Goal: Information Seeking & Learning: Learn about a topic

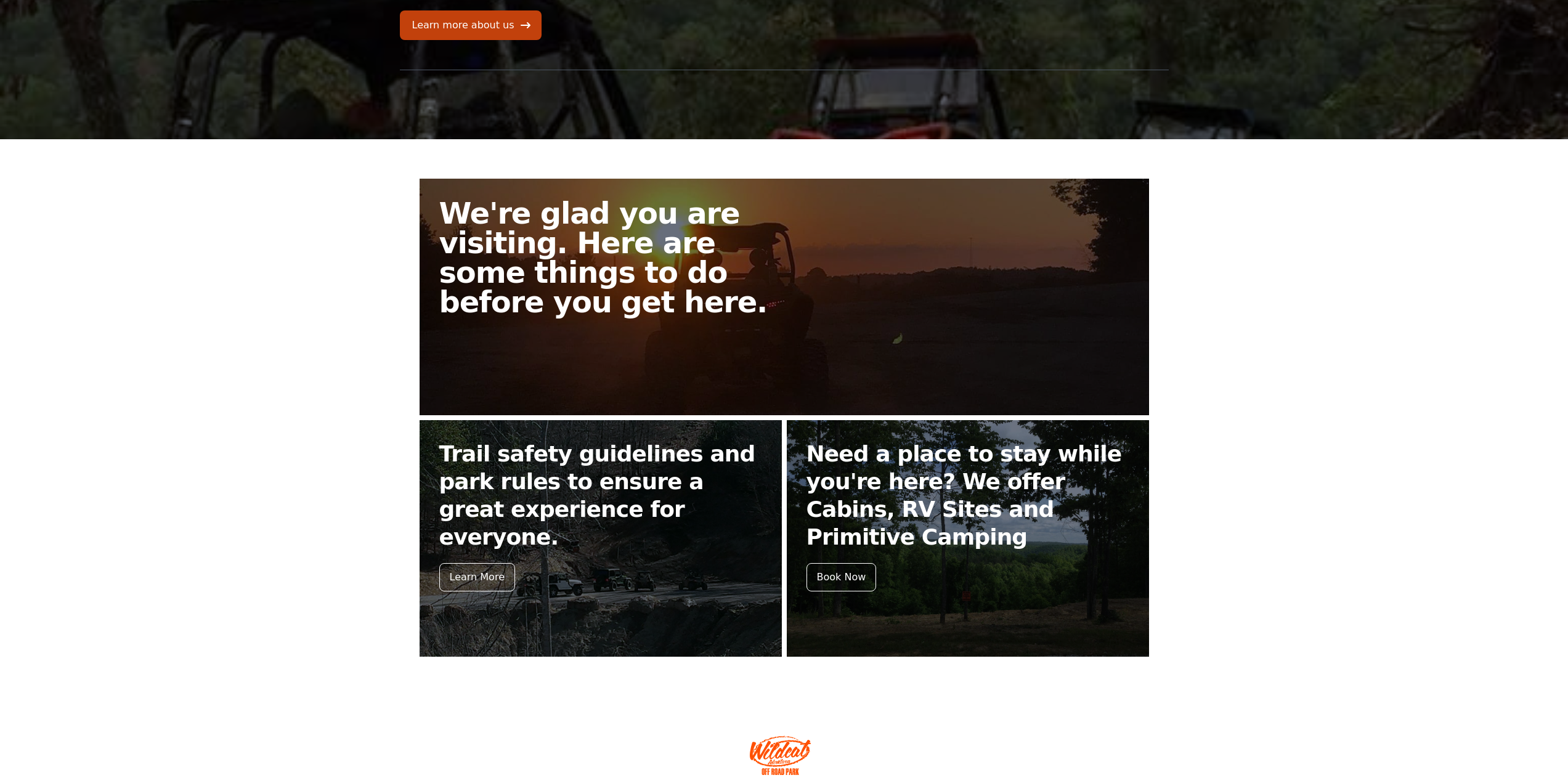
scroll to position [185, 0]
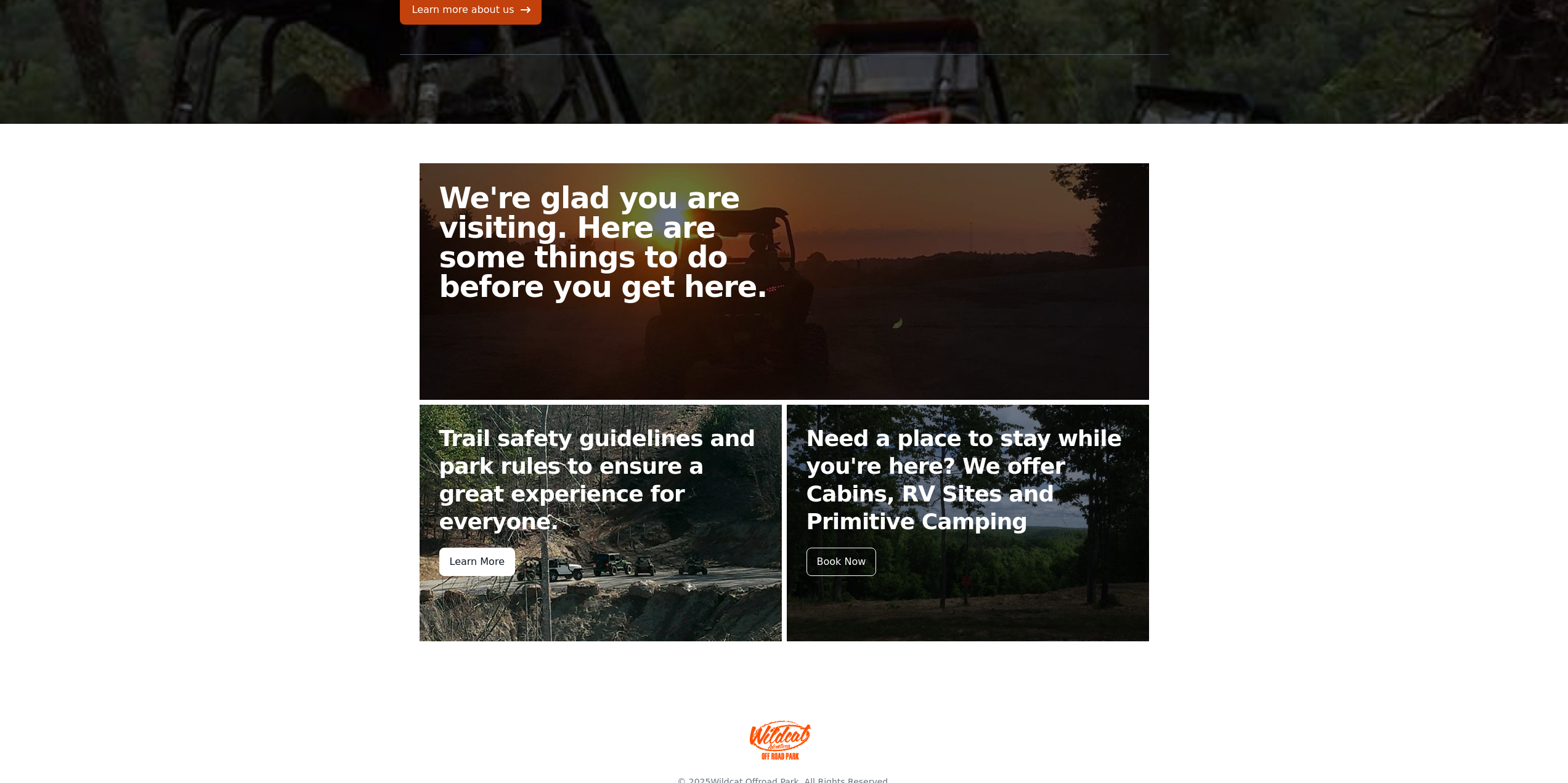
click at [497, 548] on div "Learn More" at bounding box center [478, 562] width 76 height 28
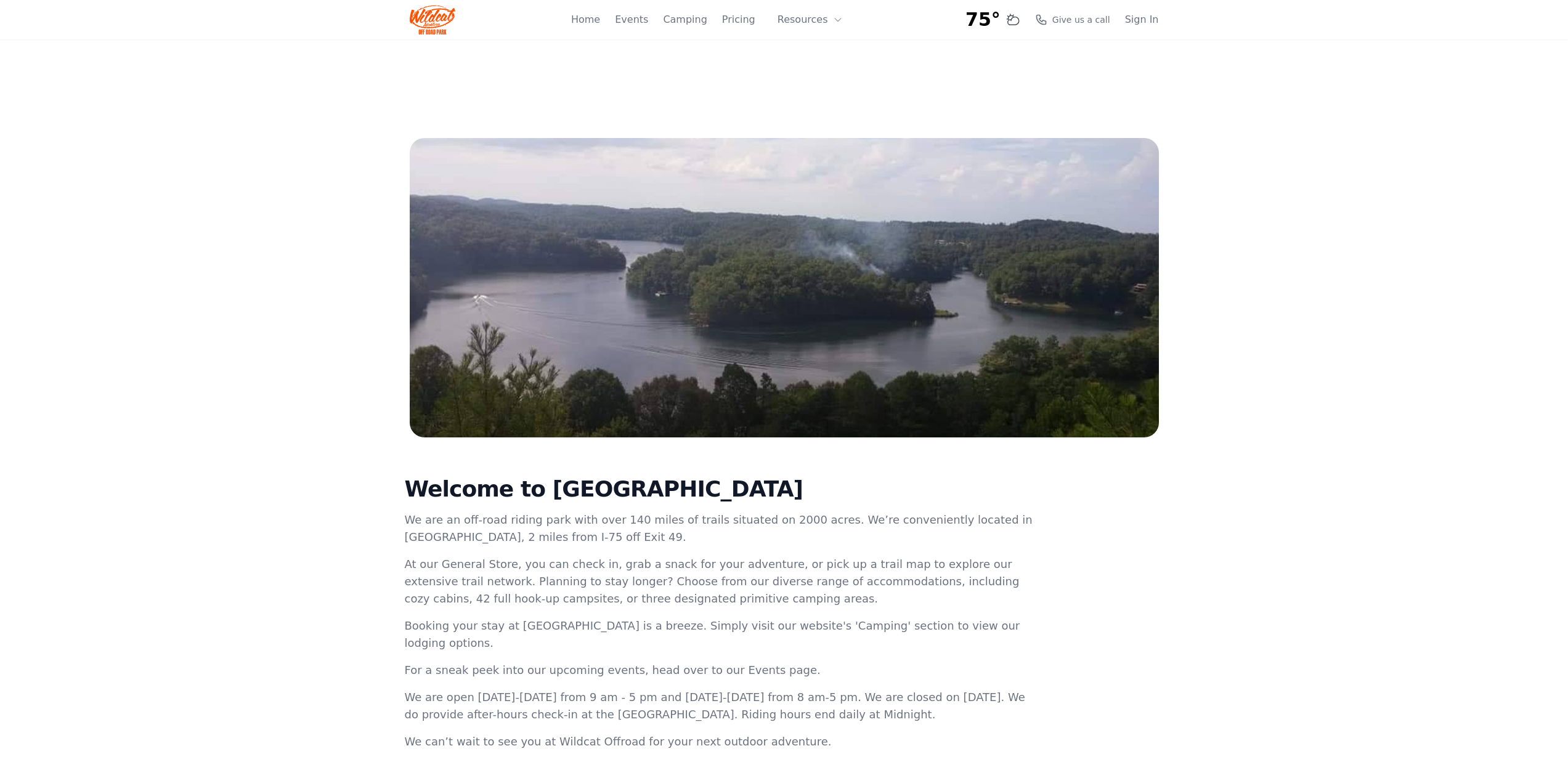
scroll to position [185, 0]
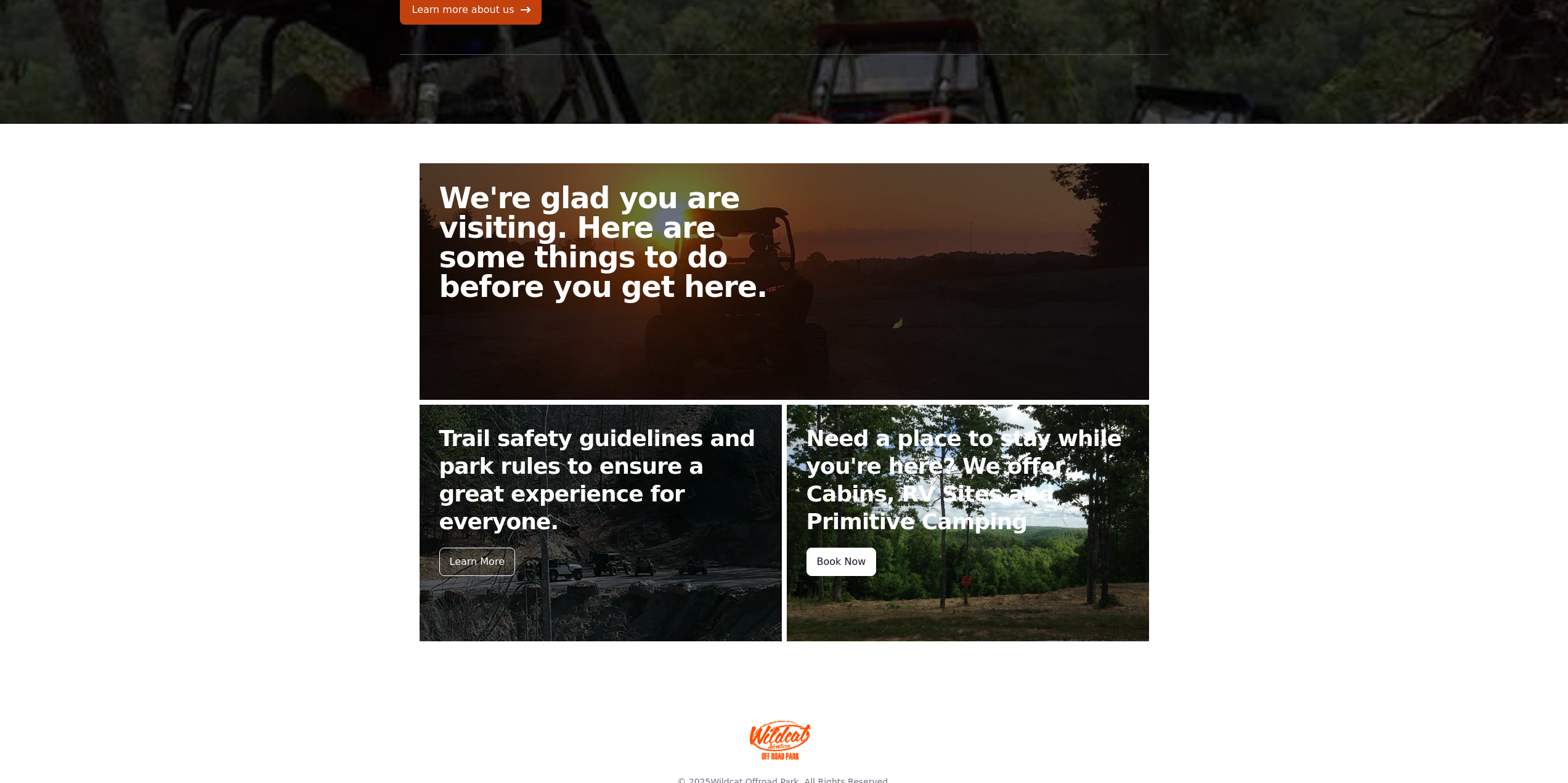
click at [845, 556] on div "Book Now" at bounding box center [842, 562] width 70 height 28
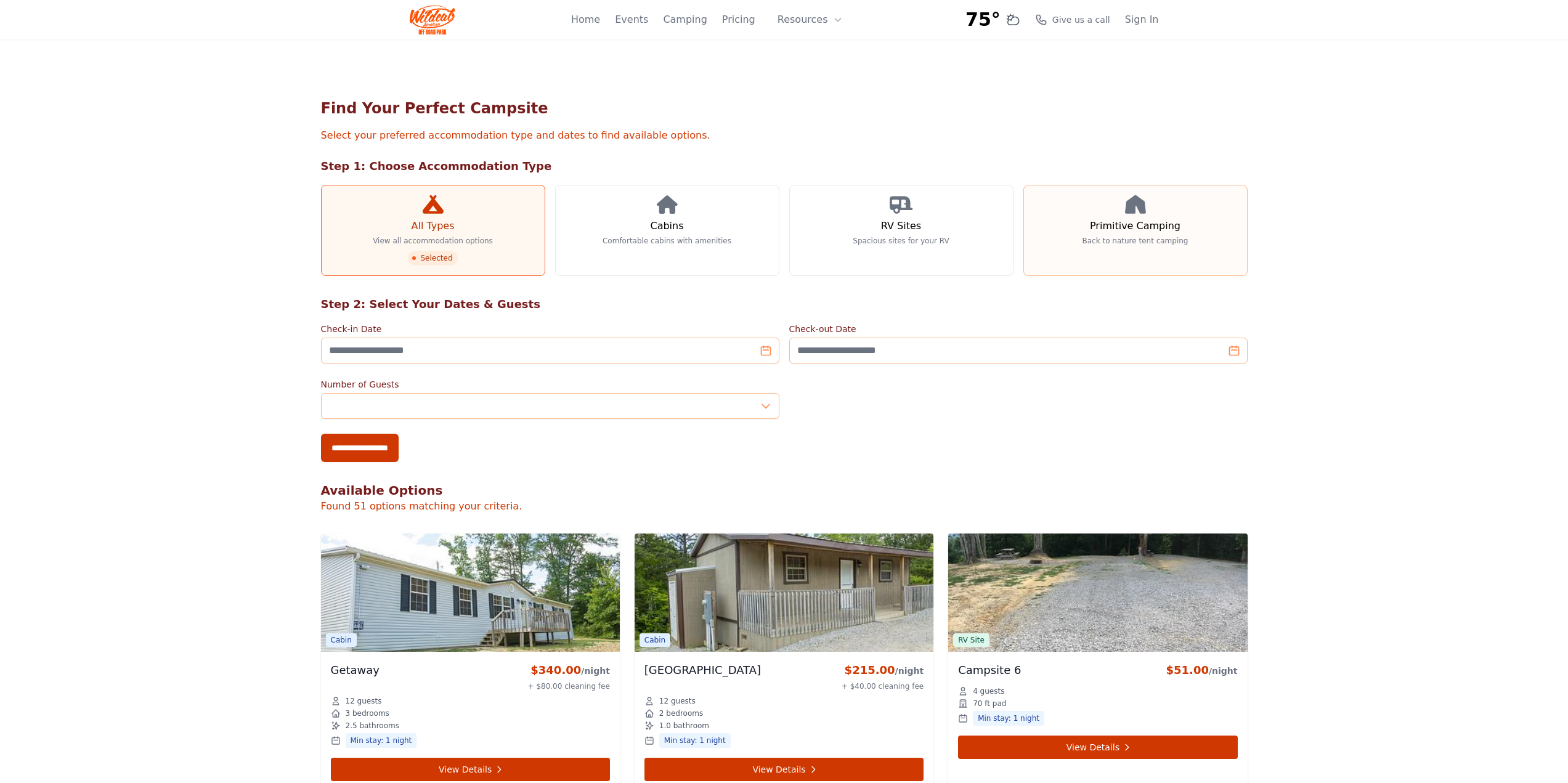
click at [1112, 240] on p "Back to nature tent camping" at bounding box center [1136, 241] width 106 height 10
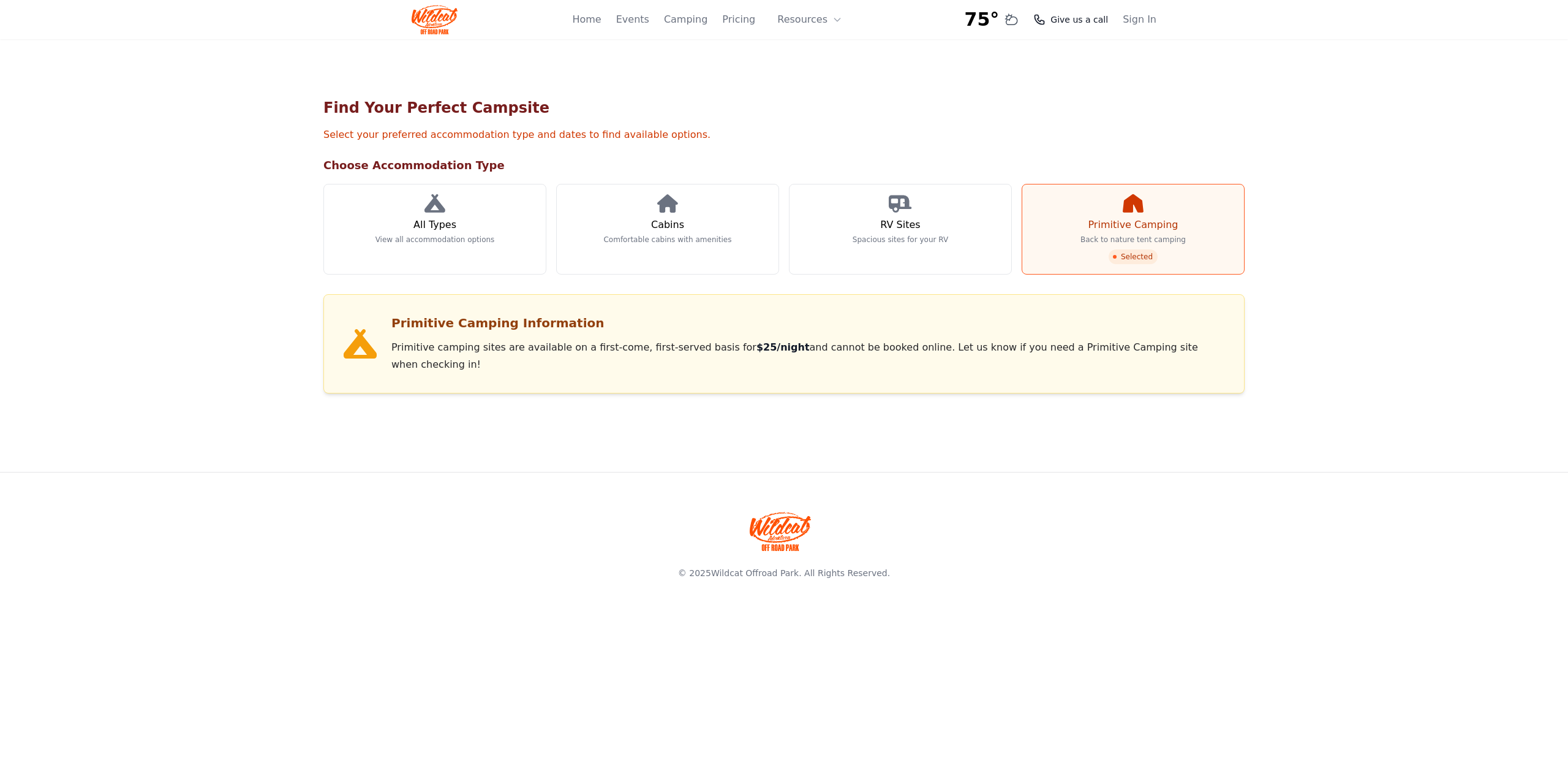
click at [1093, 22] on span "Give us a call" at bounding box center [1079, 20] width 58 height 12
click at [601, 22] on link "Home" at bounding box center [586, 19] width 29 height 14
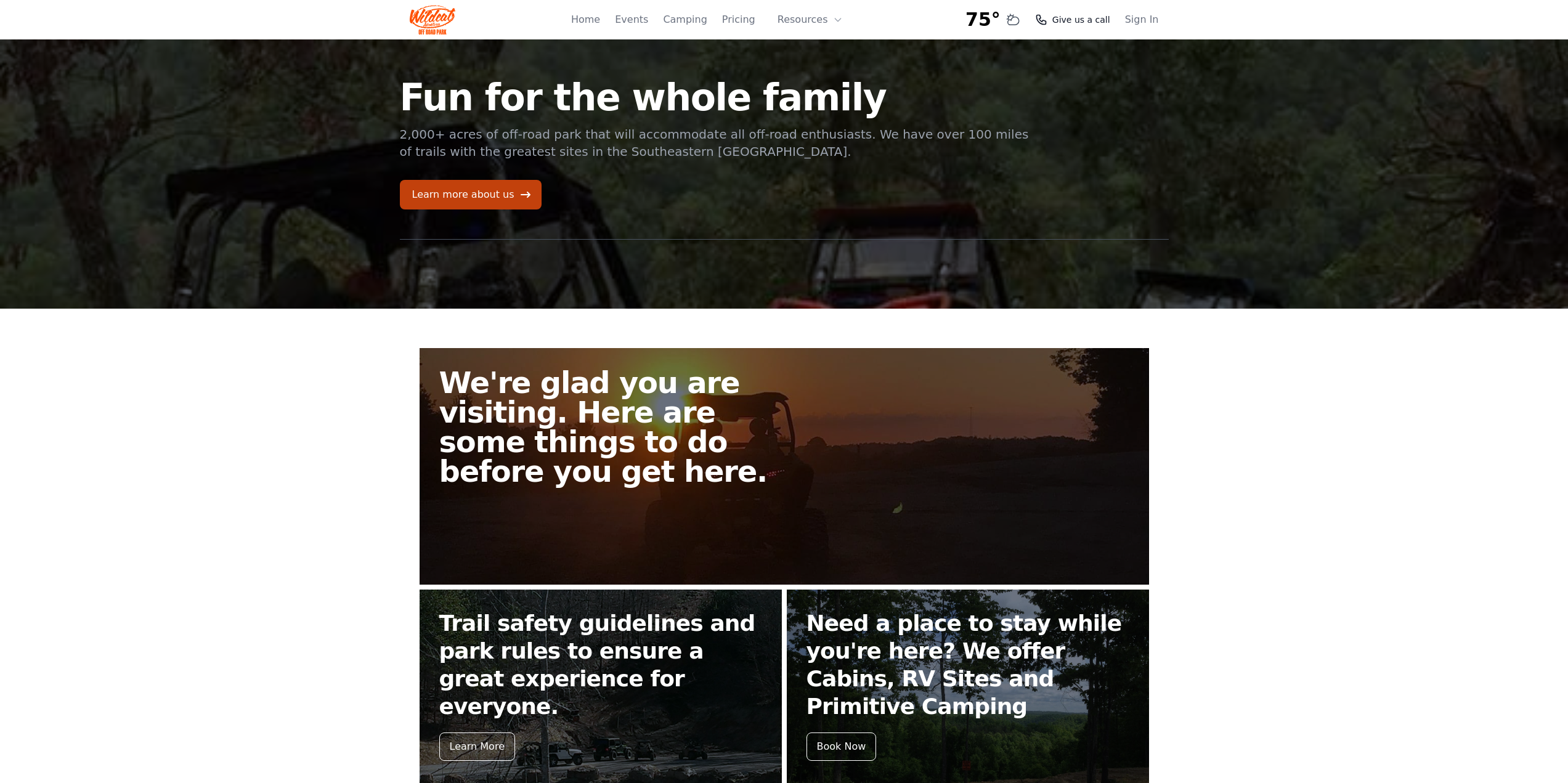
click at [1101, 21] on span "Give us a call" at bounding box center [1081, 20] width 58 height 12
click at [820, 23] on button "Resources" at bounding box center [810, 20] width 80 height 25
click at [821, 50] on link "About" at bounding box center [829, 50] width 118 height 22
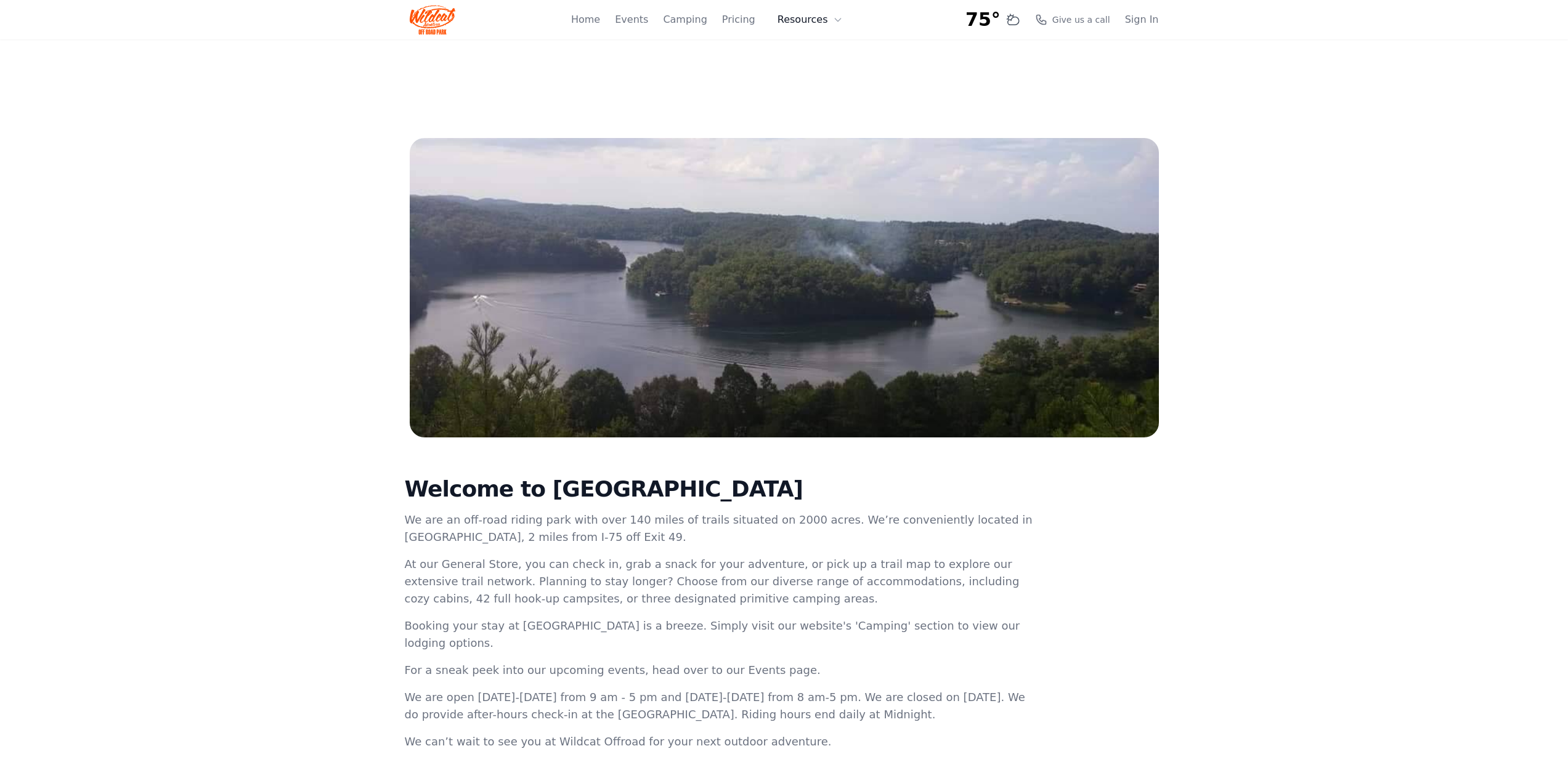
click at [814, 19] on button "Resources" at bounding box center [810, 20] width 80 height 25
click at [812, 74] on link "FAQ" at bounding box center [829, 72] width 118 height 22
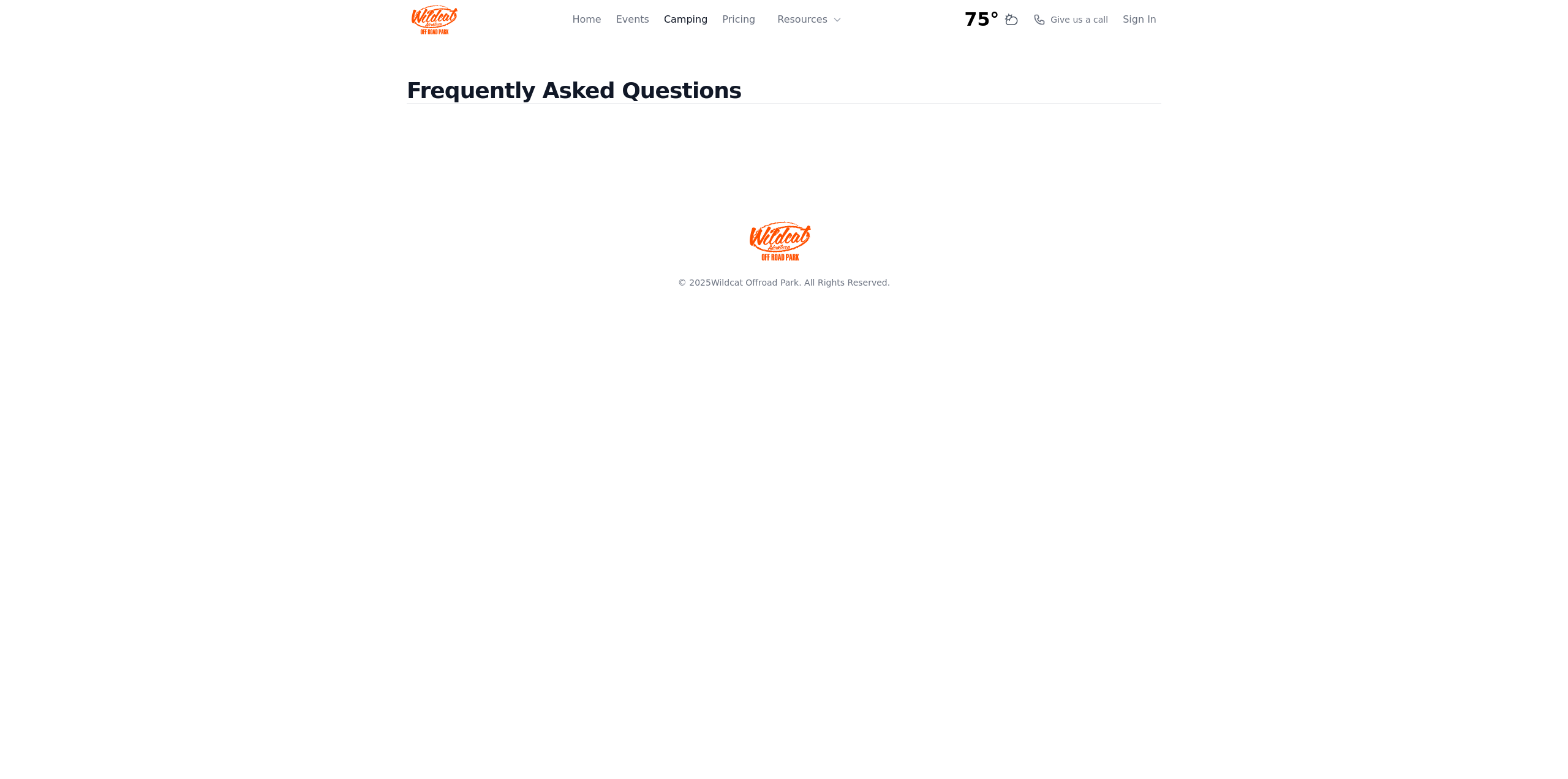
click at [695, 23] on link "Camping" at bounding box center [685, 19] width 43 height 14
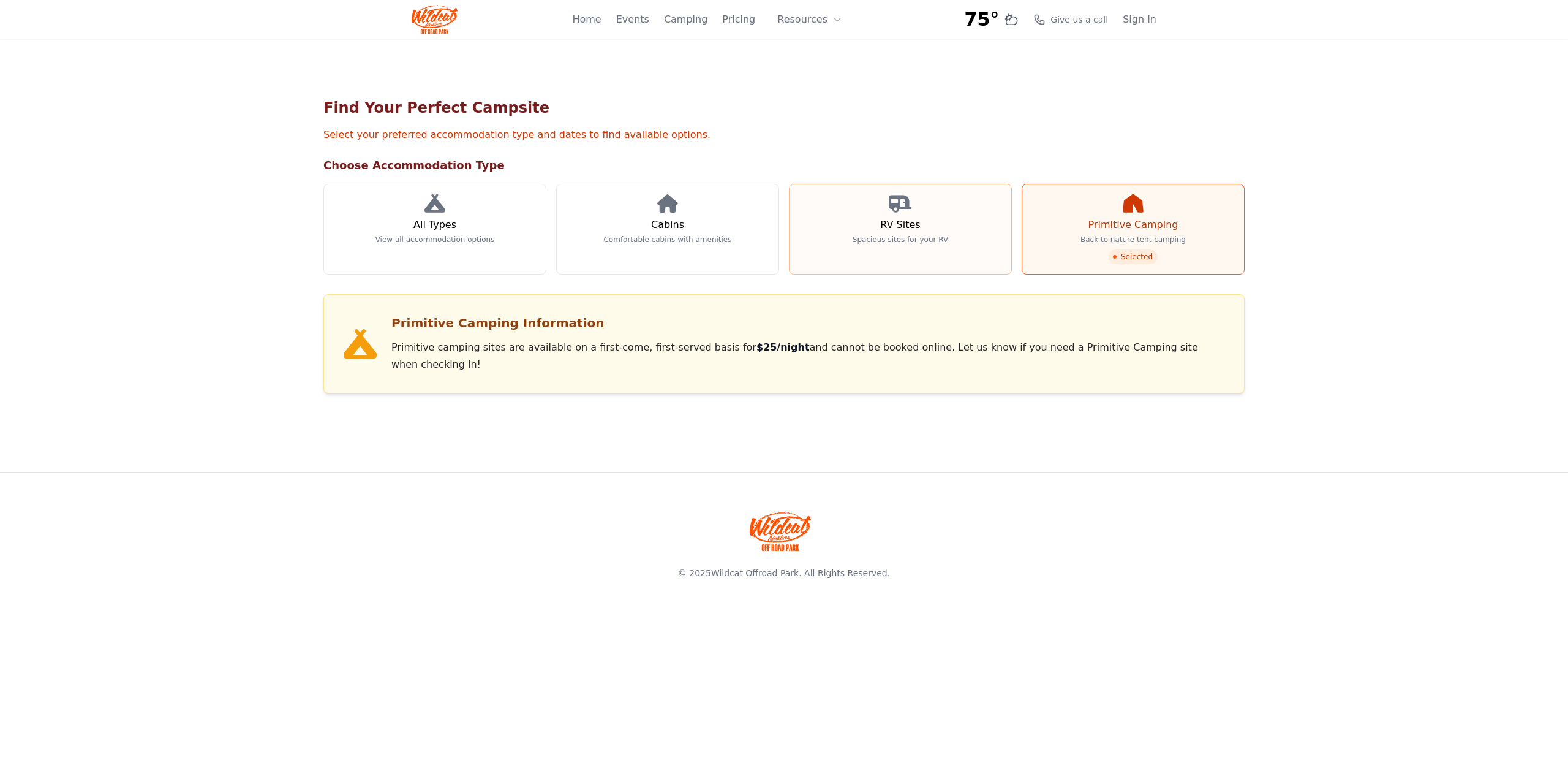
click at [888, 253] on link "RV Sites Spacious sites for your RV" at bounding box center [900, 229] width 223 height 91
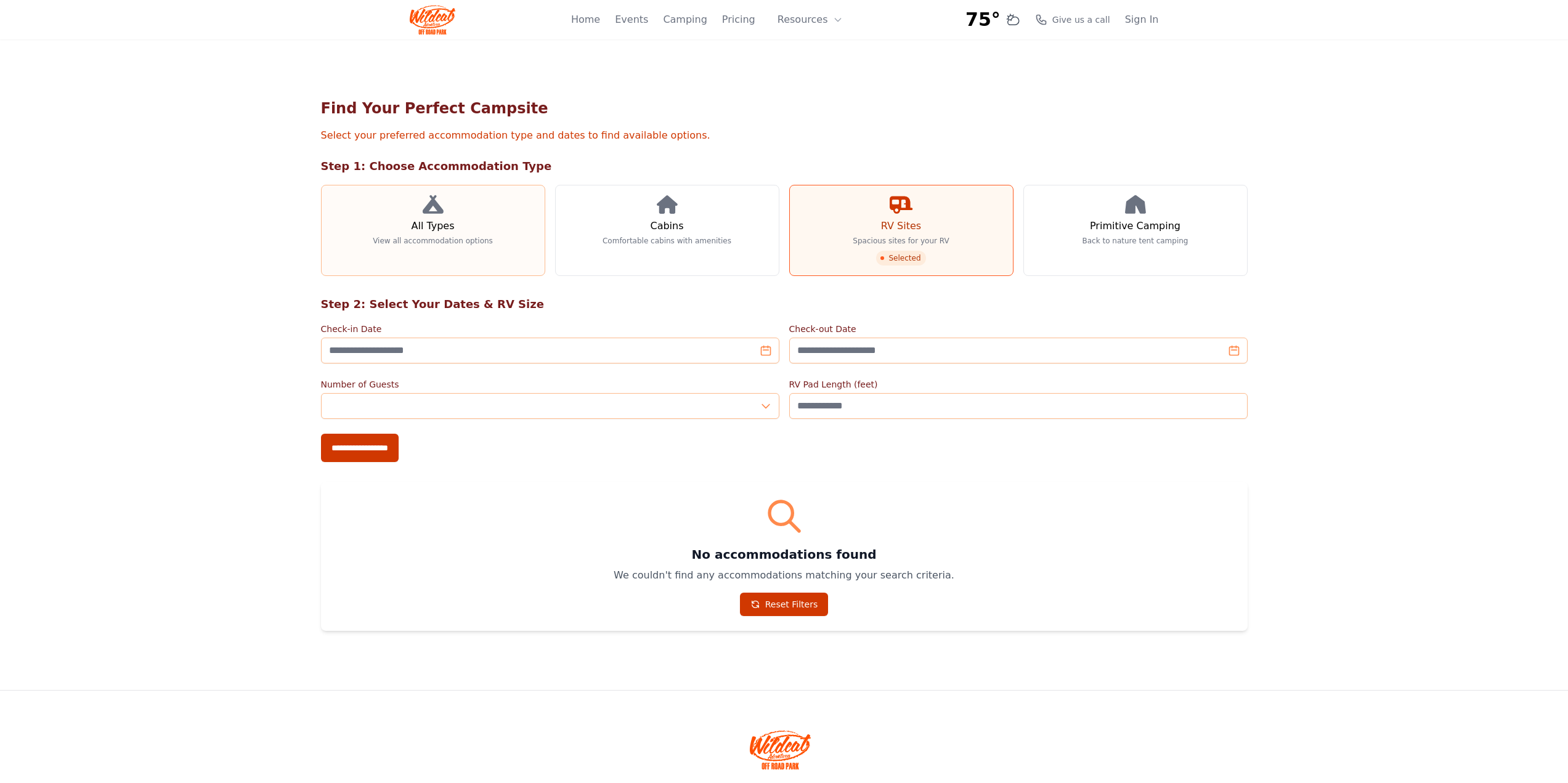
click at [472, 253] on link "All Types View all accommodation options" at bounding box center [433, 230] width 224 height 91
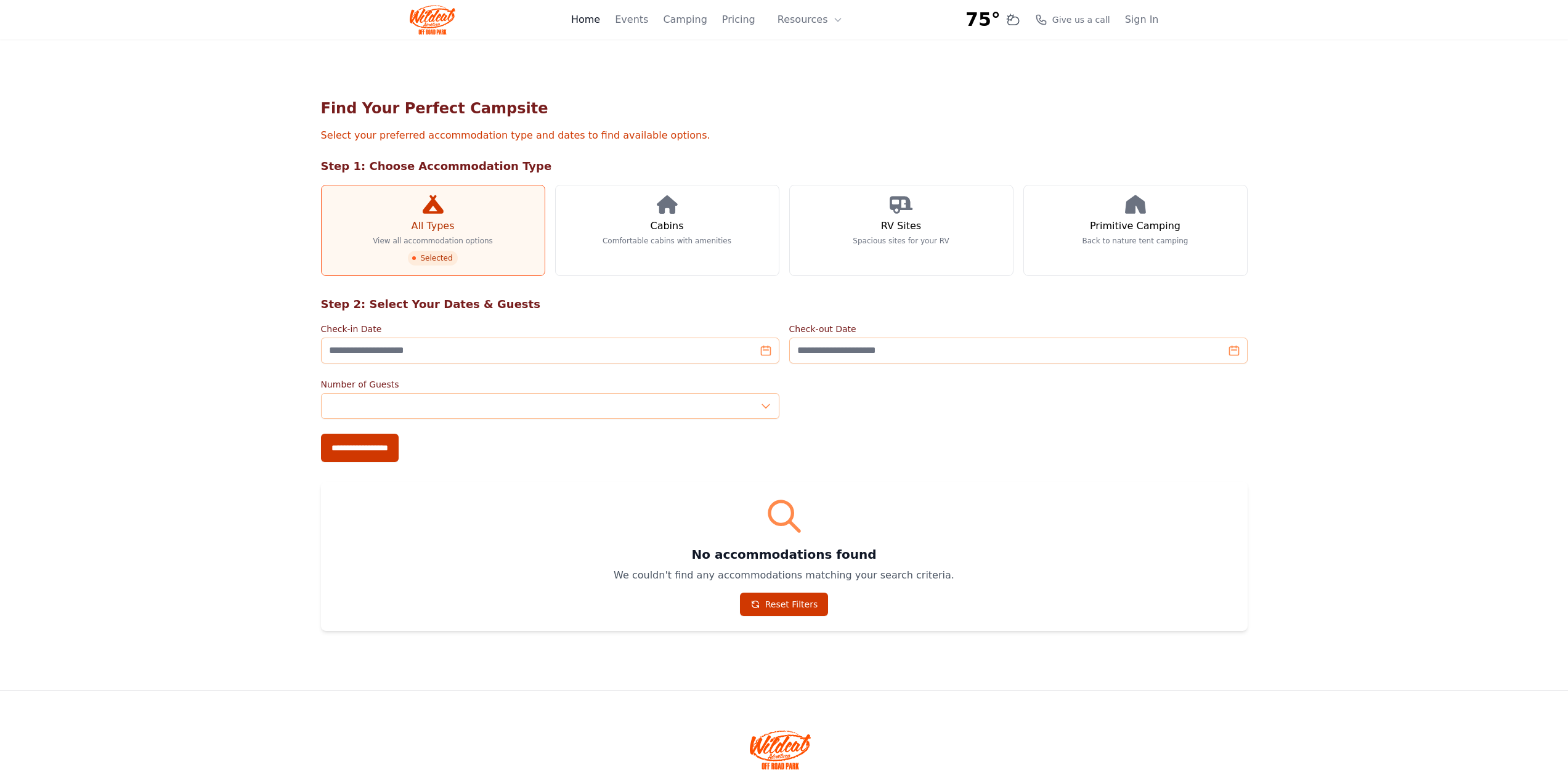
click at [600, 24] on link "Home" at bounding box center [586, 19] width 29 height 14
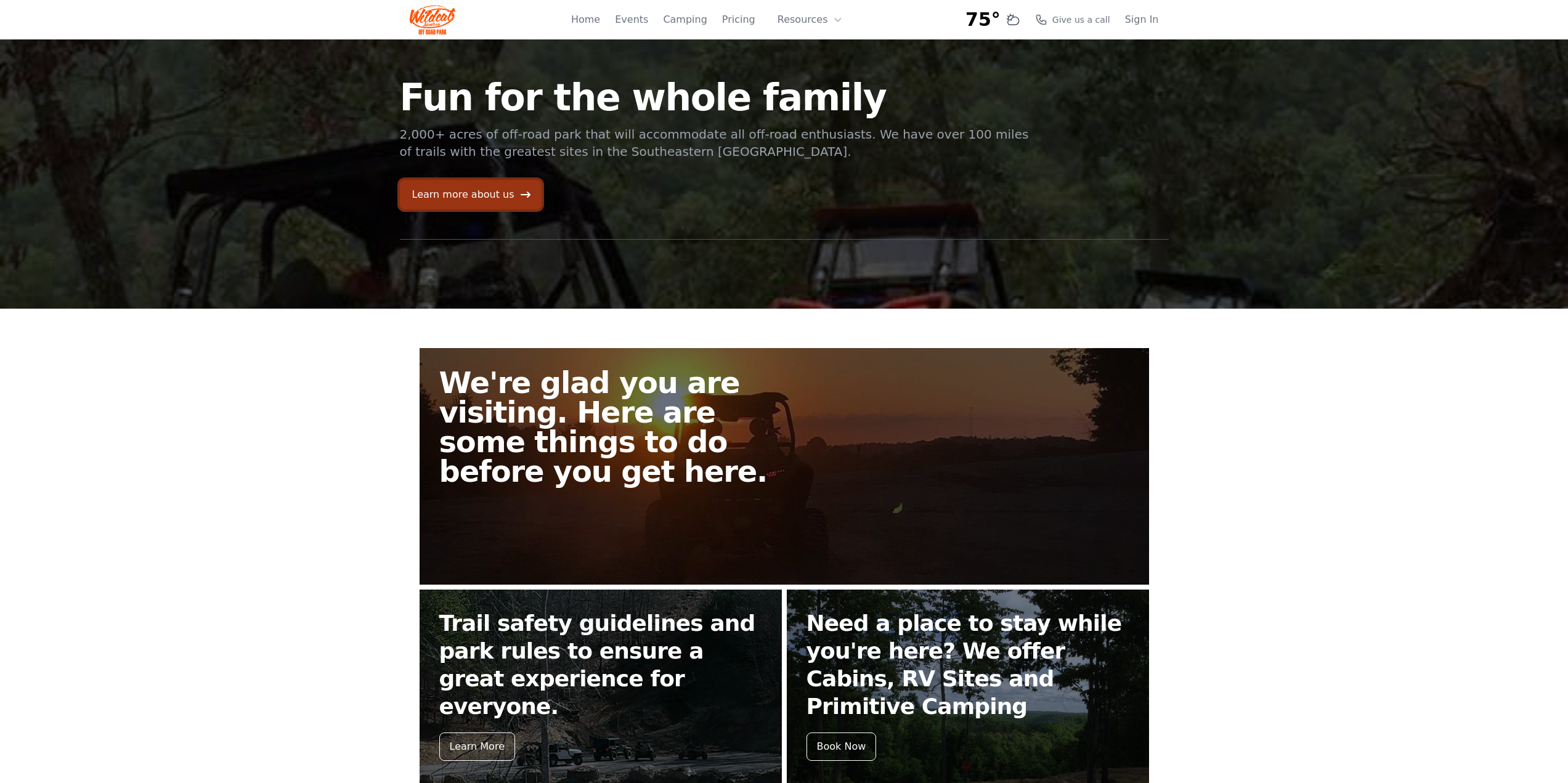
click at [488, 199] on link "Learn more about us" at bounding box center [470, 195] width 141 height 30
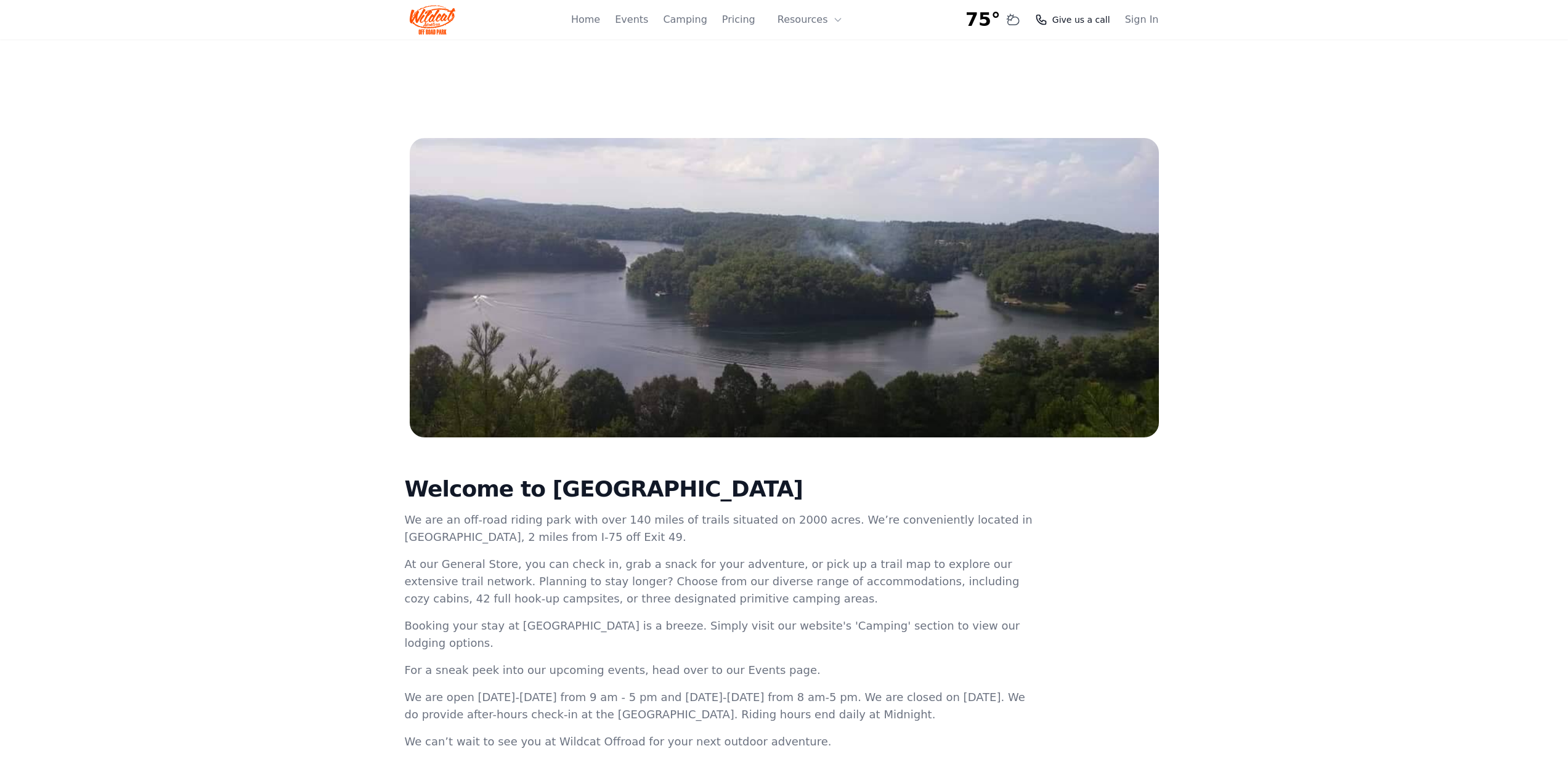
click at [1078, 19] on span "Give us a call" at bounding box center [1081, 20] width 58 height 12
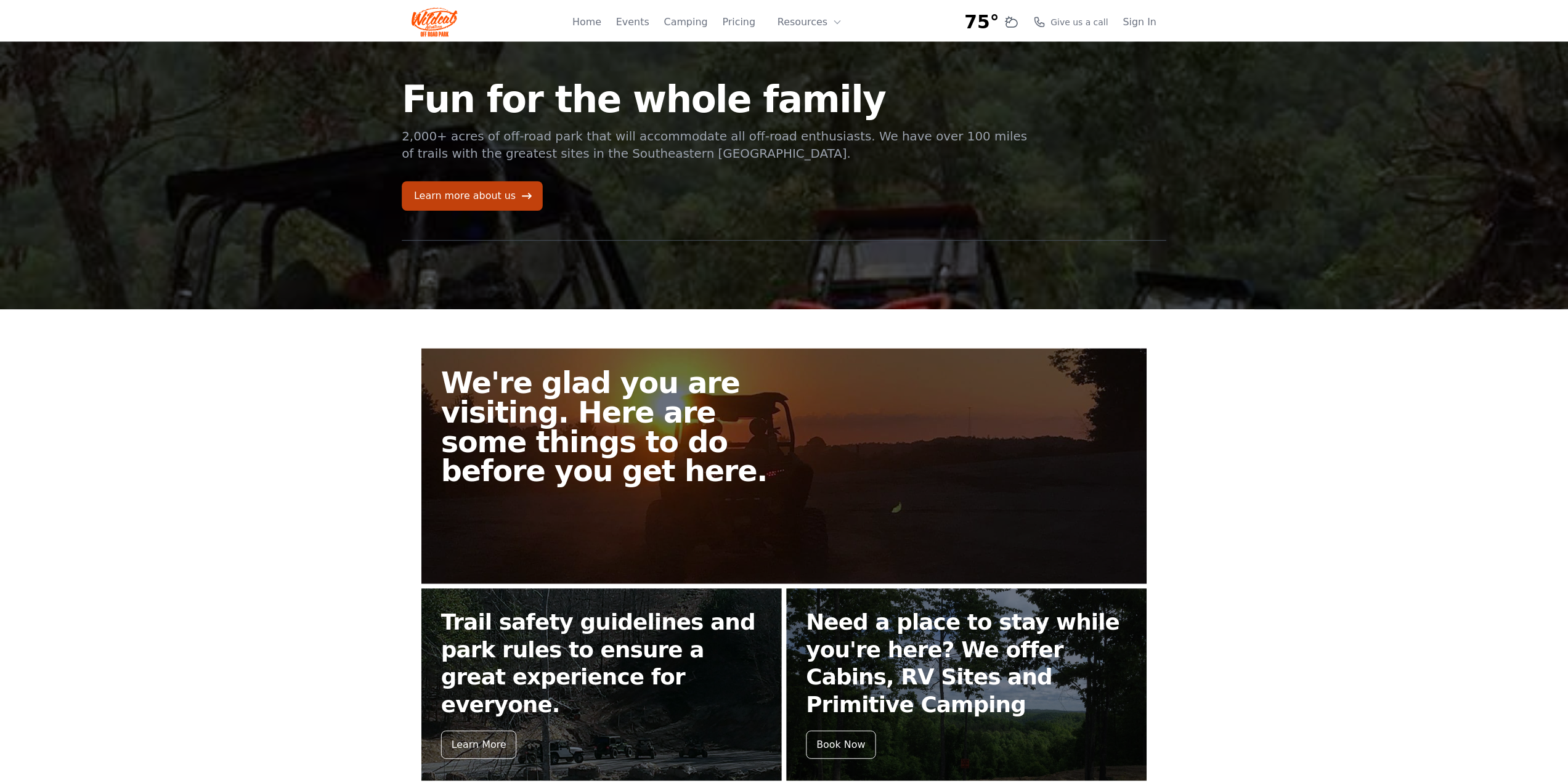
scroll to position [185, 0]
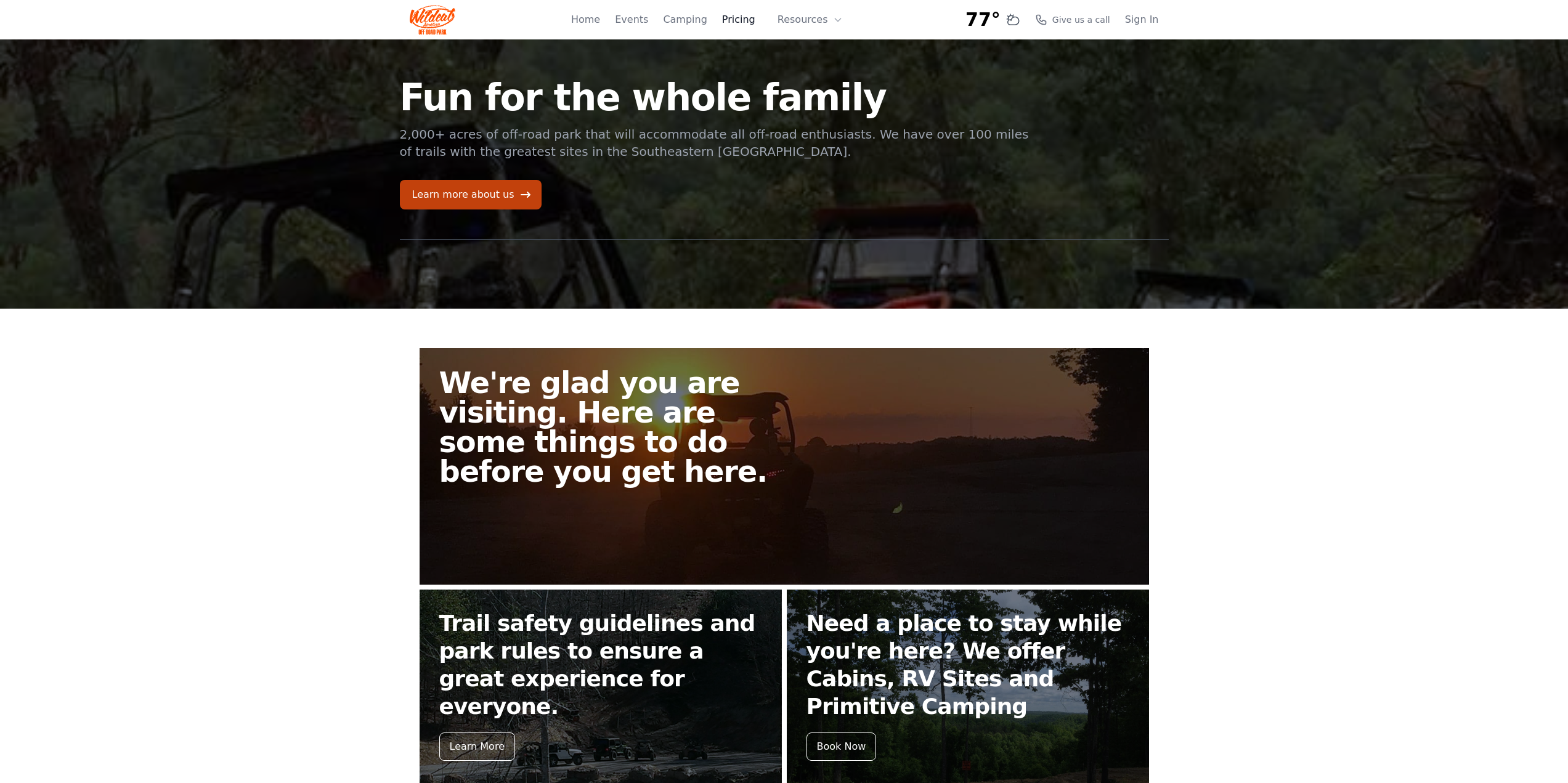
click at [744, 21] on link "Pricing" at bounding box center [738, 19] width 33 height 14
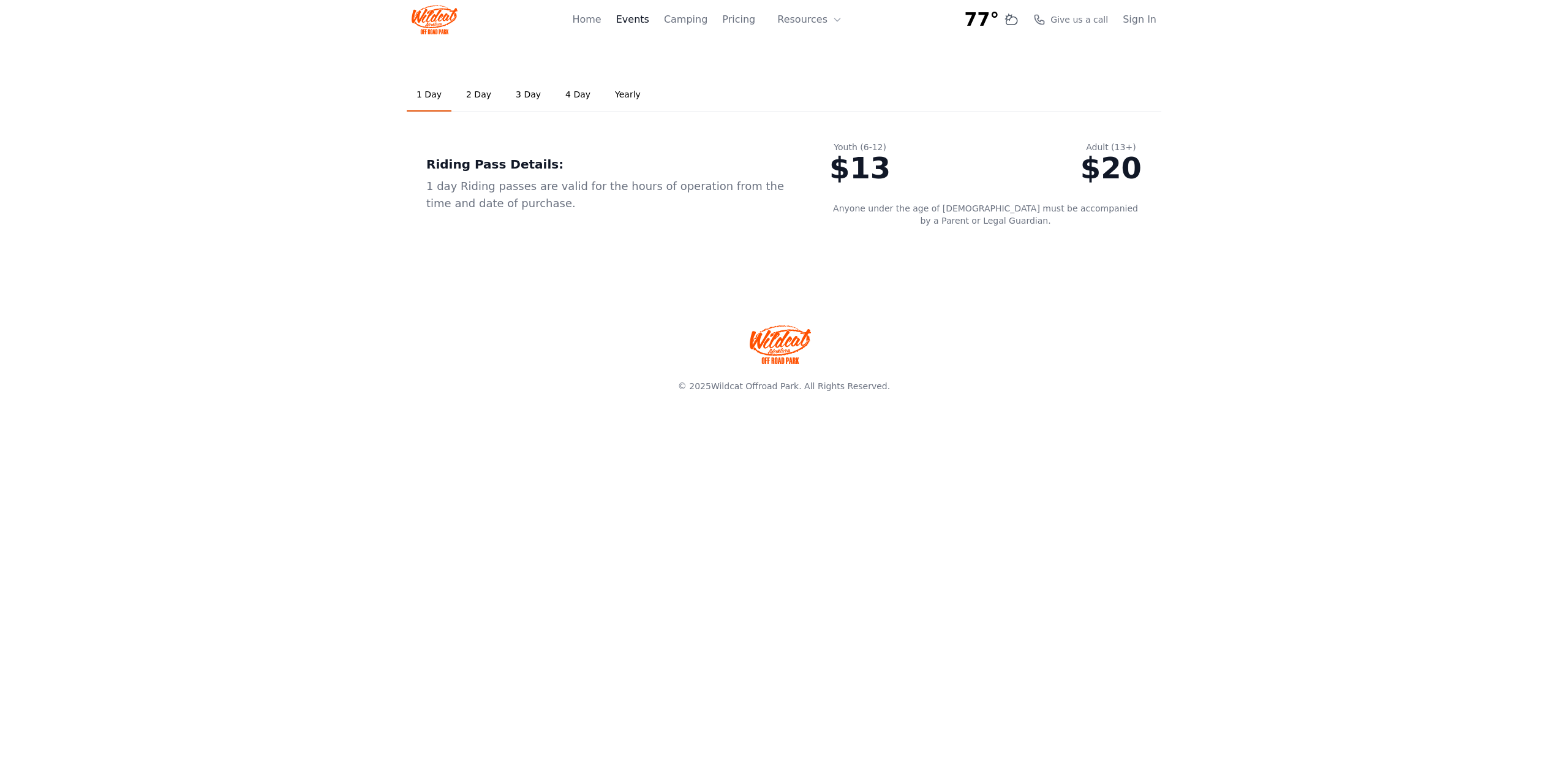
click at [648, 19] on link "Events" at bounding box center [632, 19] width 33 height 14
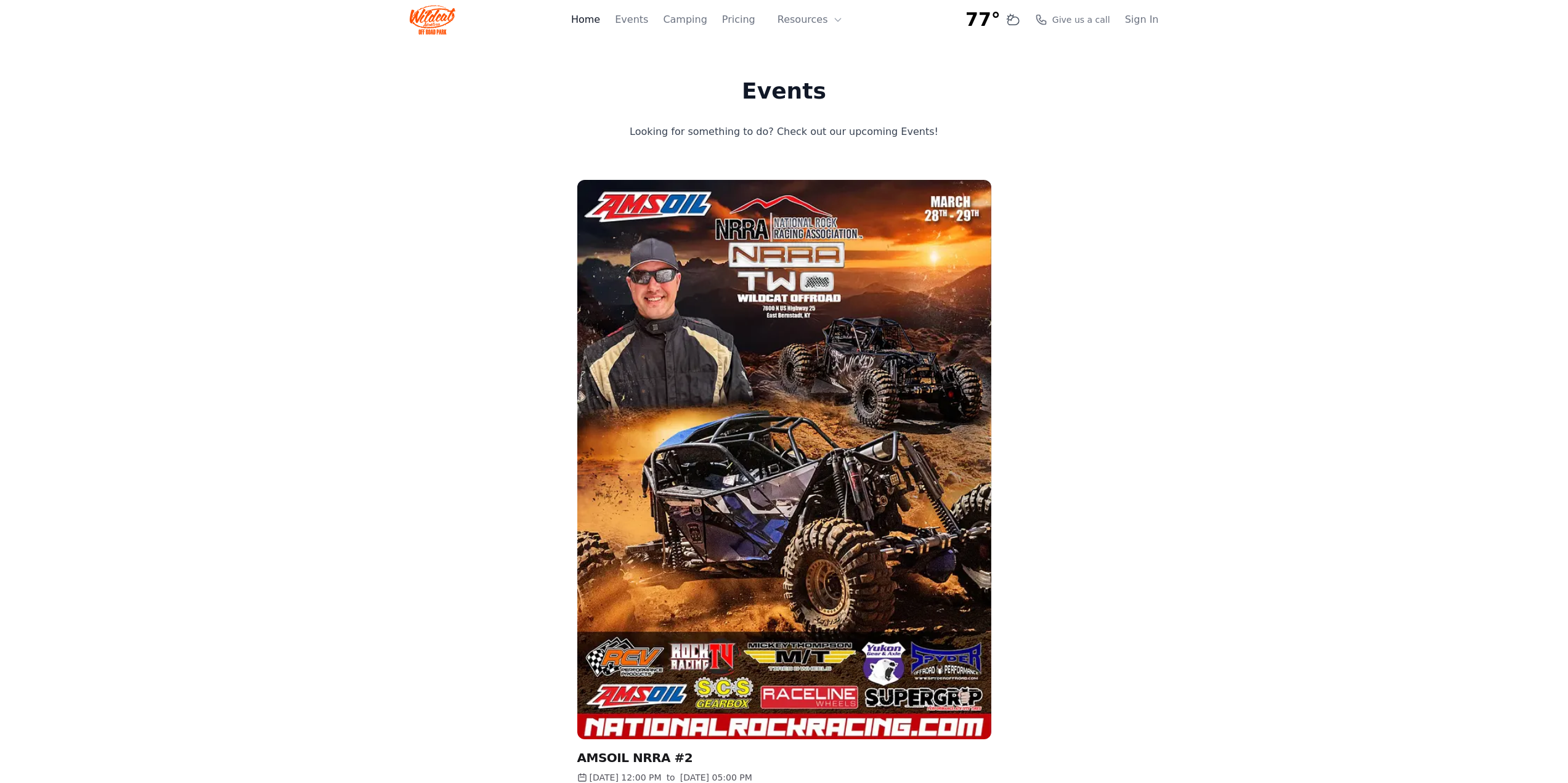
click at [596, 21] on link "Home" at bounding box center [586, 19] width 29 height 14
